Goal: Transaction & Acquisition: Download file/media

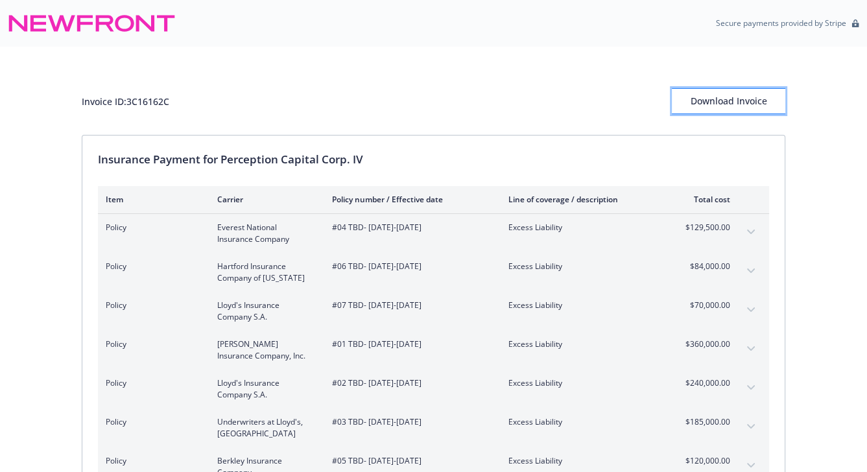
click at [766, 101] on div "Download Invoice" at bounding box center [727, 101] width 113 height 25
click at [504, 103] on div "Invoice ID: 3C16162C Download Invoice" at bounding box center [433, 101] width 703 height 26
click at [91, 101] on div "Invoice ID: 3C16162C" at bounding box center [125, 102] width 87 height 14
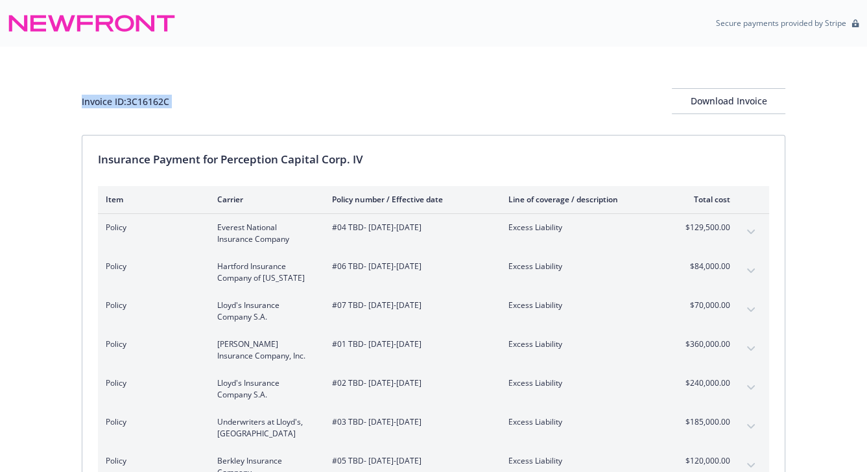
copy div "Invoice ID: 3C16162C"
click at [317, 99] on div "Invoice ID: 3C16162C Download Invoice" at bounding box center [433, 101] width 703 height 26
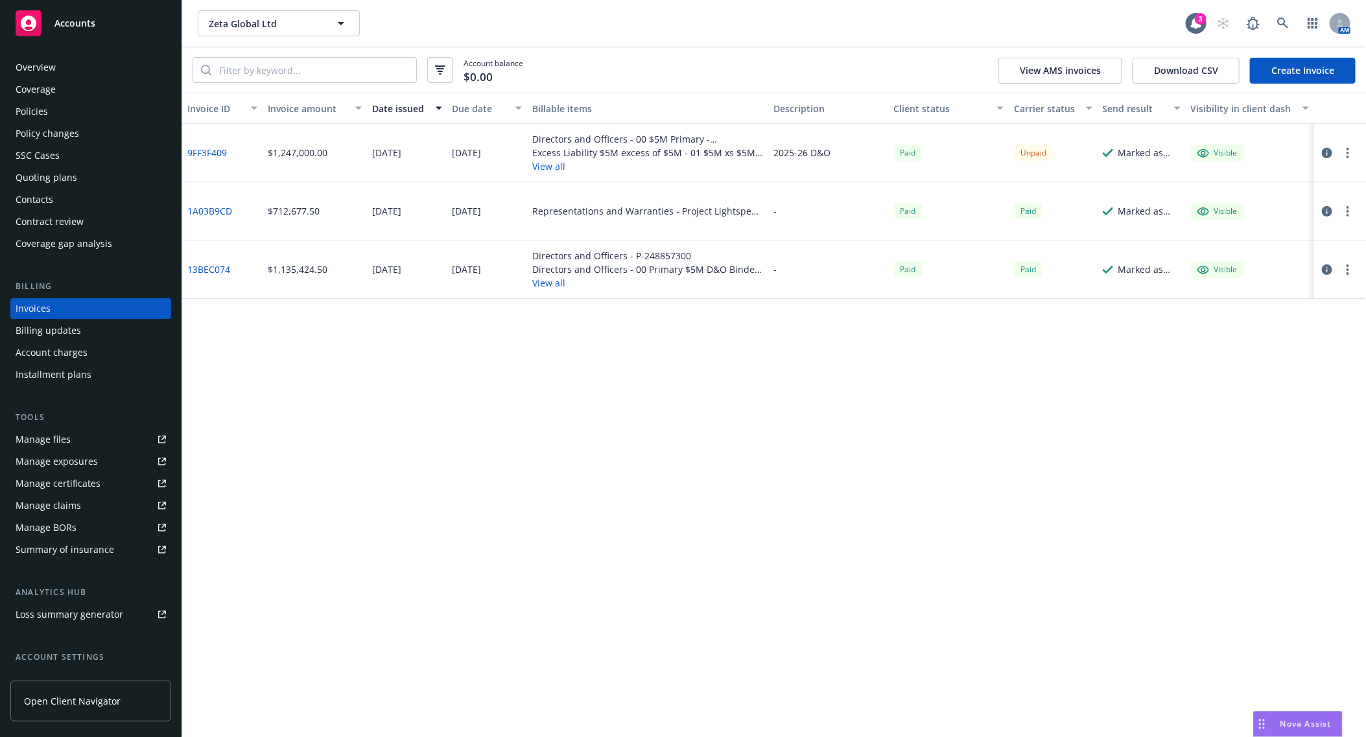
click at [415, 402] on div "Invoice ID Invoice amount Date issued Due date Billable items Description Clien…" at bounding box center [773, 415] width 1183 height 644
